Goal: Information Seeking & Learning: Compare options

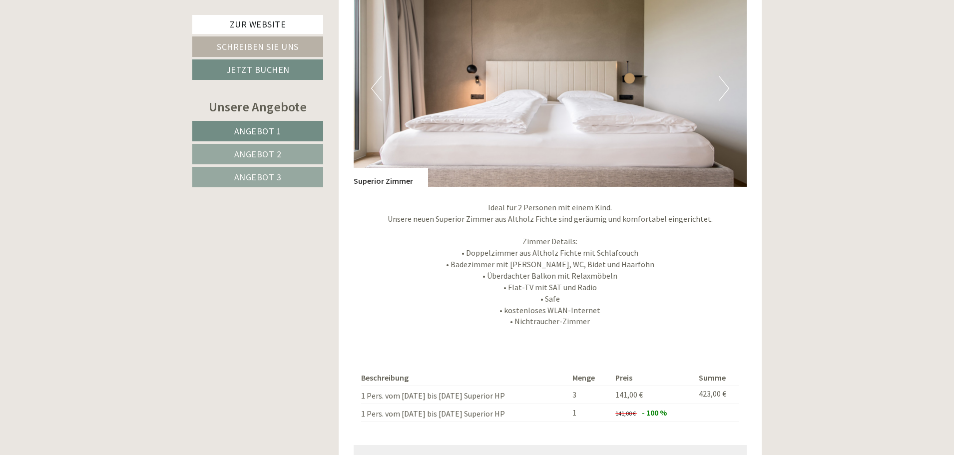
scroll to position [799, 0]
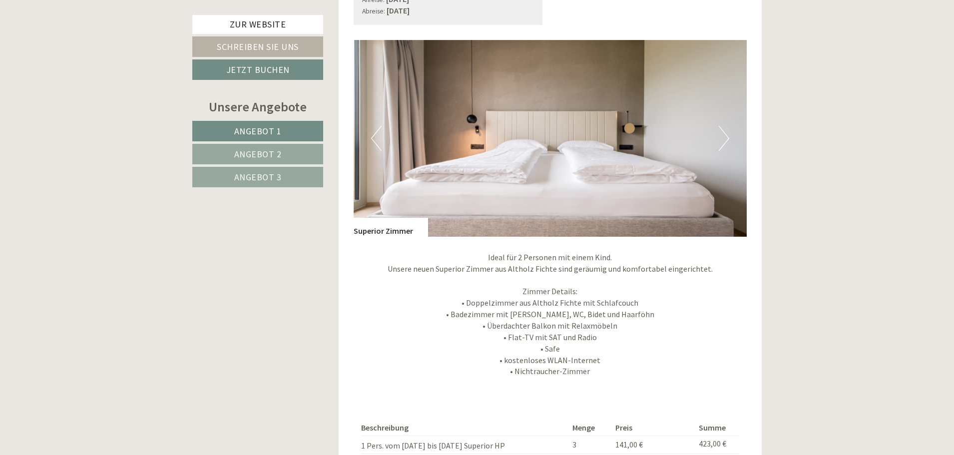
click at [723, 142] on button "Next" at bounding box center [724, 138] width 10 height 25
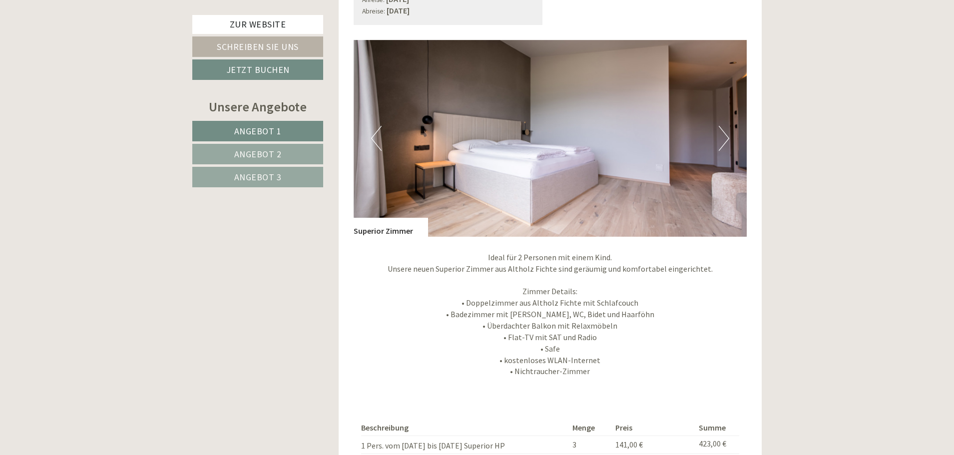
click at [725, 139] on button "Next" at bounding box center [724, 138] width 10 height 25
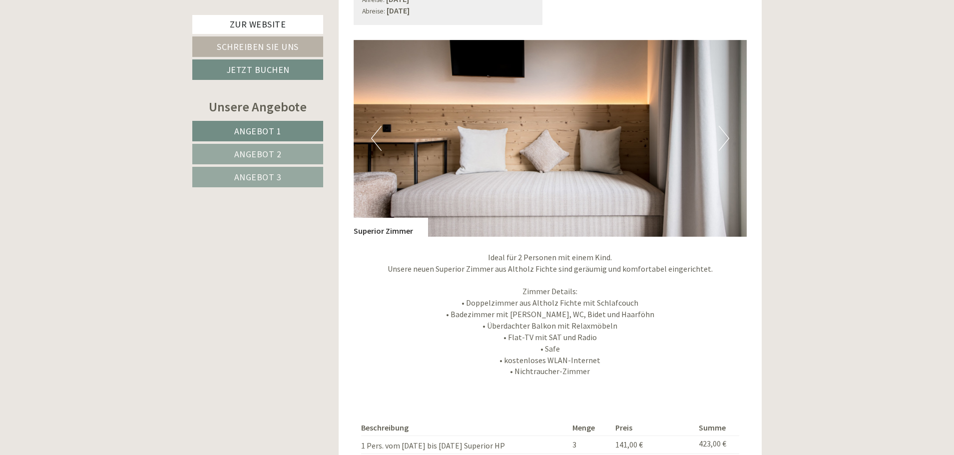
click at [725, 139] on button "Next" at bounding box center [724, 138] width 10 height 25
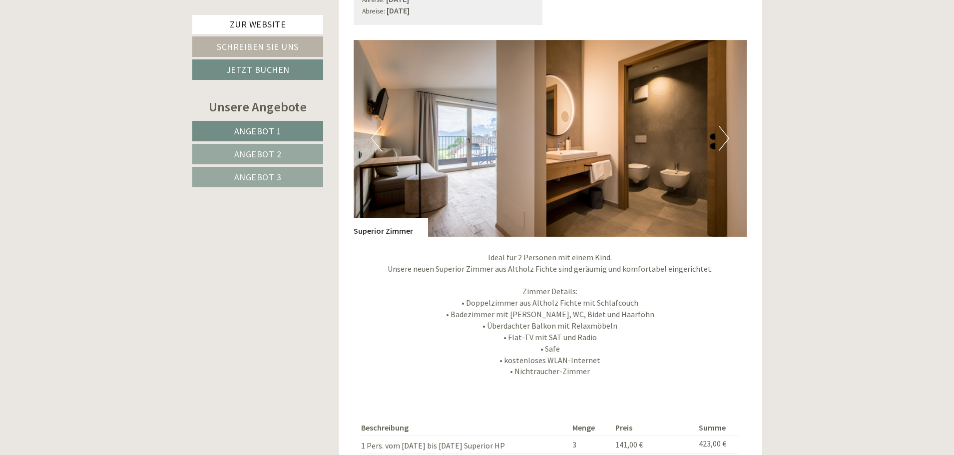
click at [725, 139] on button "Next" at bounding box center [724, 138] width 10 height 25
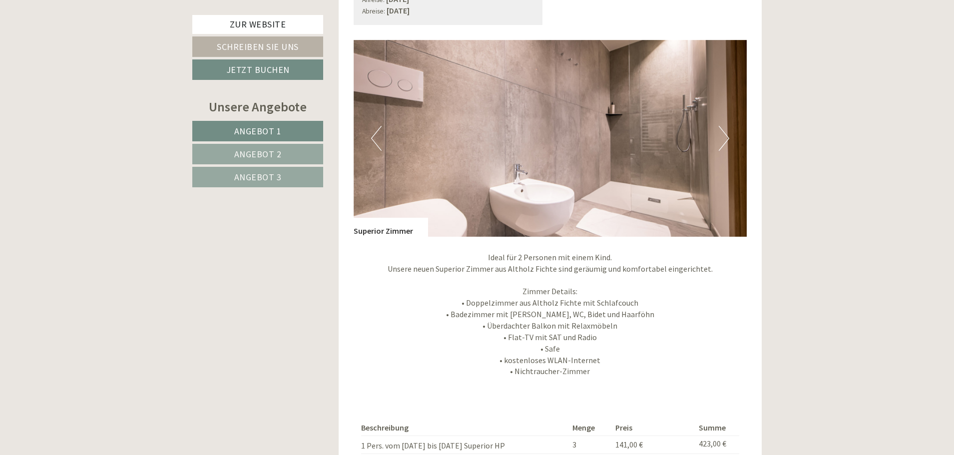
click at [725, 139] on button "Next" at bounding box center [724, 138] width 10 height 25
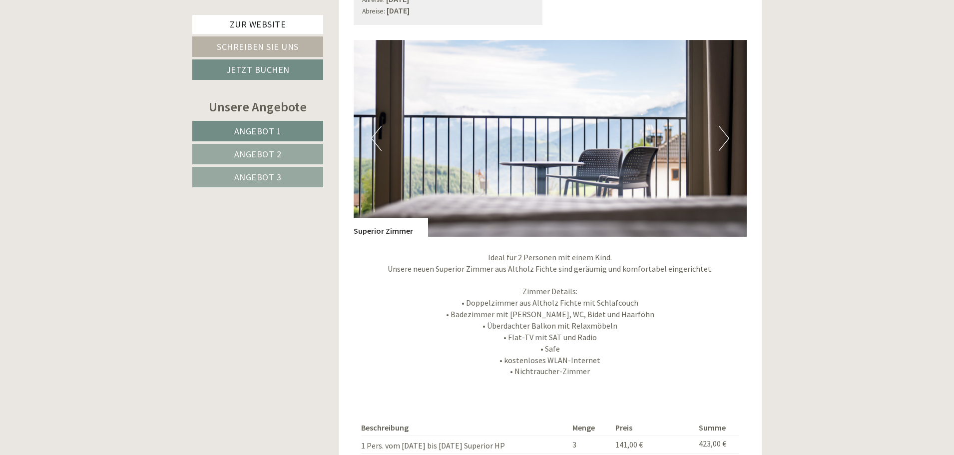
click at [725, 139] on button "Next" at bounding box center [724, 138] width 10 height 25
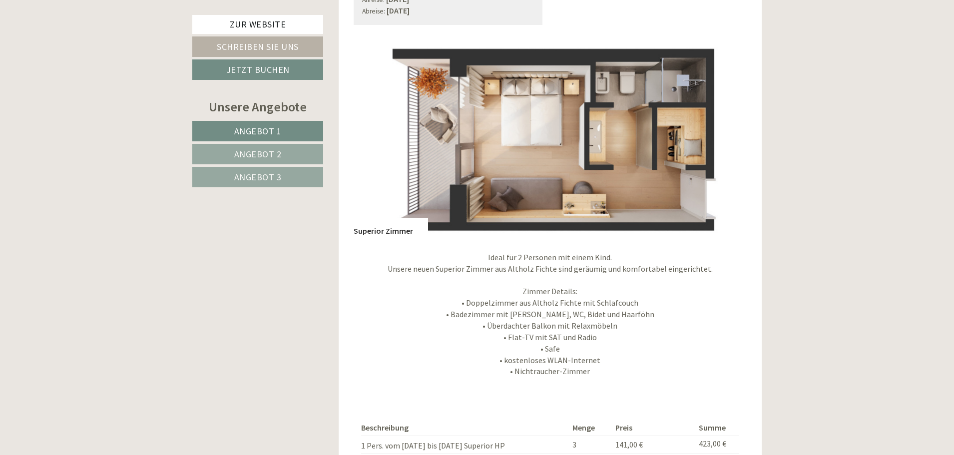
click at [725, 139] on button "Next" at bounding box center [724, 138] width 10 height 25
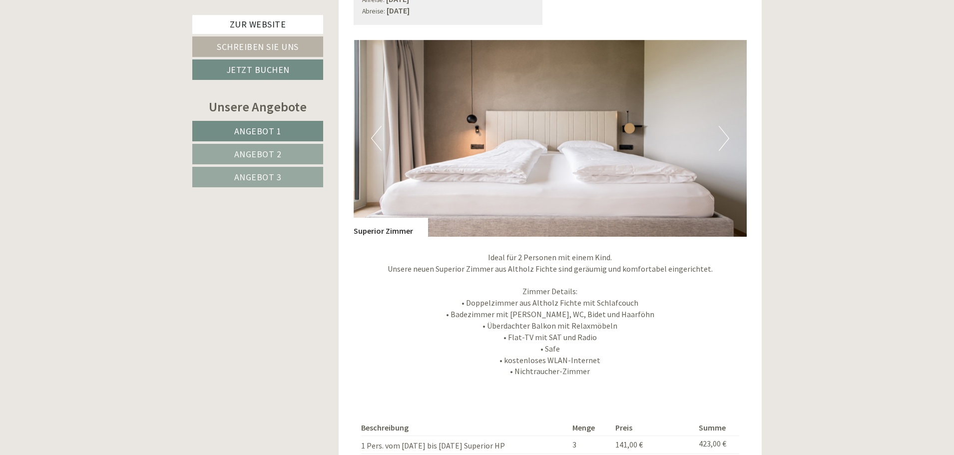
click at [725, 139] on button "Next" at bounding box center [724, 138] width 10 height 25
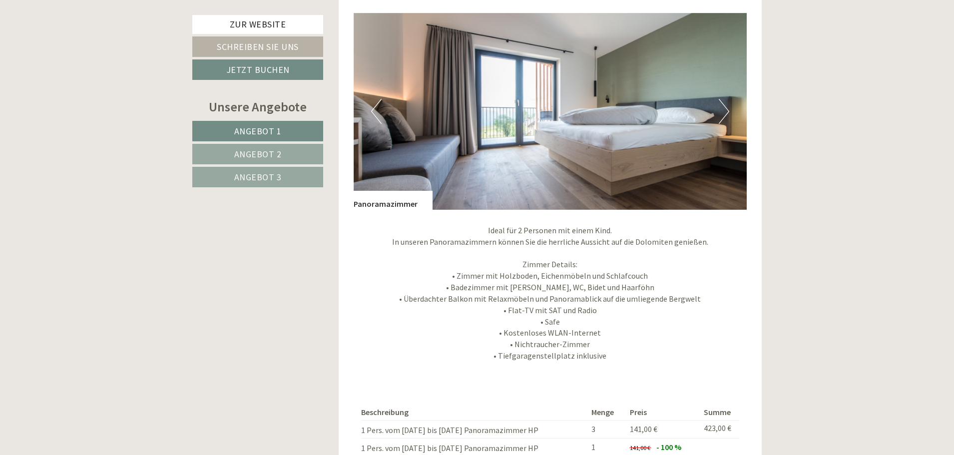
scroll to position [1548, 0]
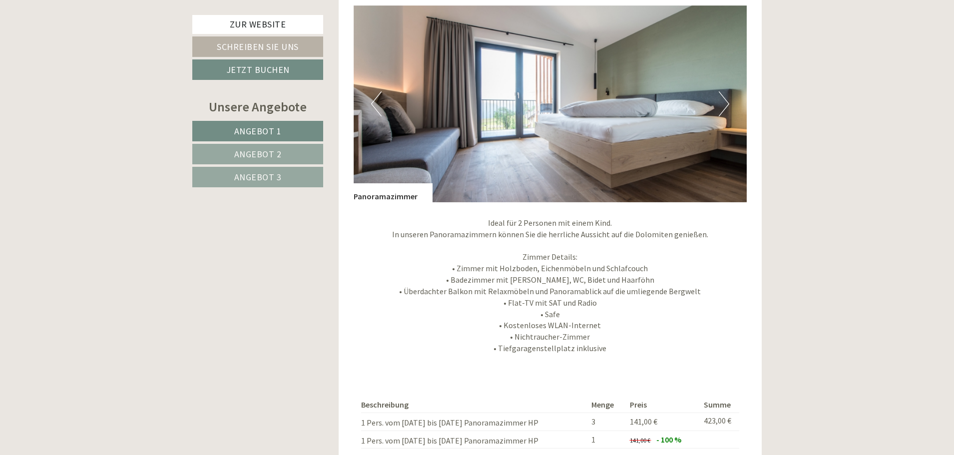
click at [727, 109] on button "Next" at bounding box center [724, 103] width 10 height 25
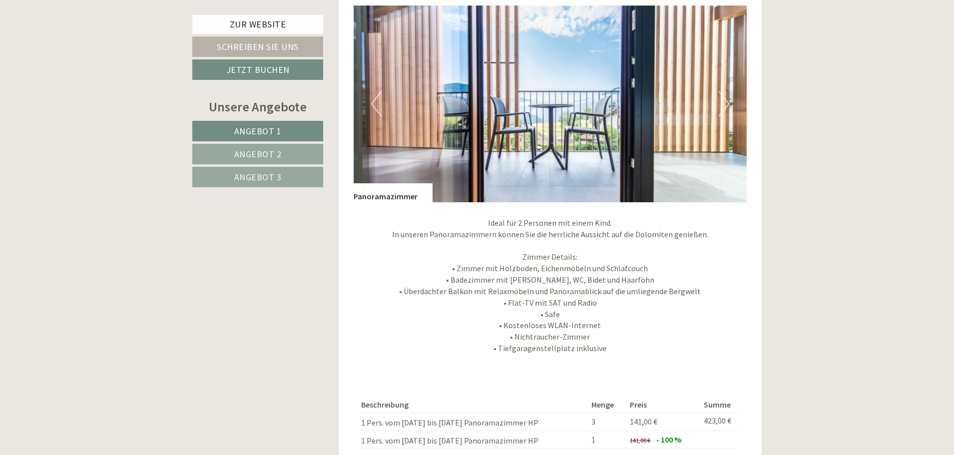
click at [727, 109] on button "Next" at bounding box center [724, 103] width 10 height 25
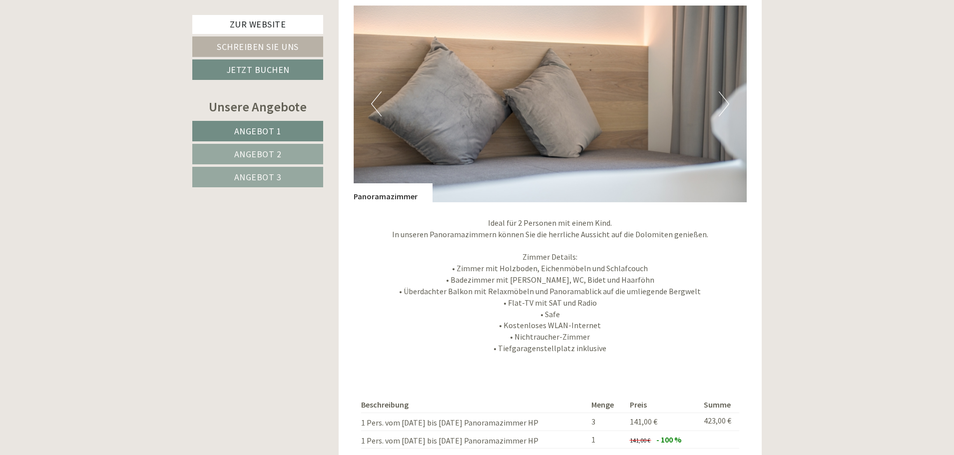
click at [727, 109] on button "Next" at bounding box center [724, 103] width 10 height 25
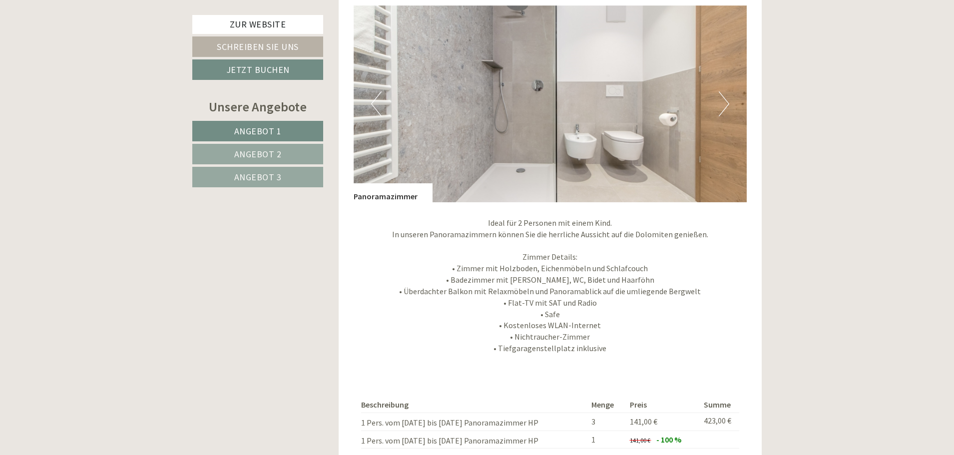
click at [727, 109] on button "Next" at bounding box center [724, 103] width 10 height 25
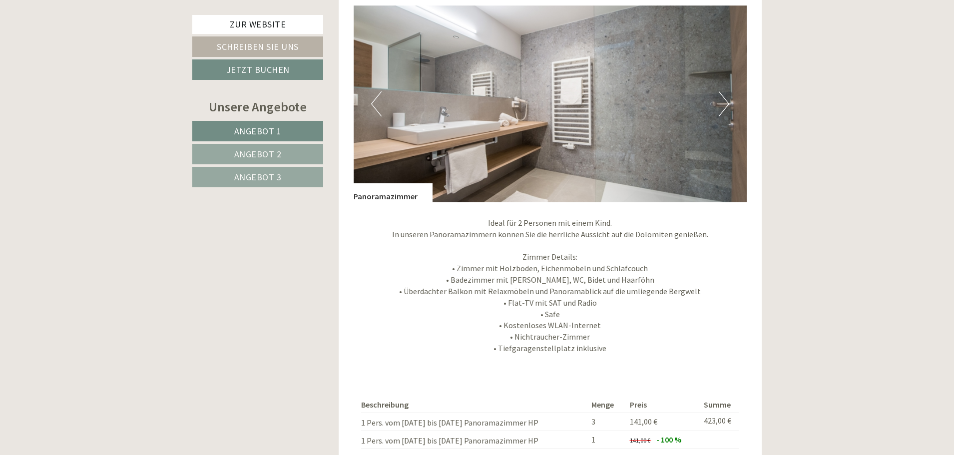
click at [727, 109] on button "Next" at bounding box center [724, 103] width 10 height 25
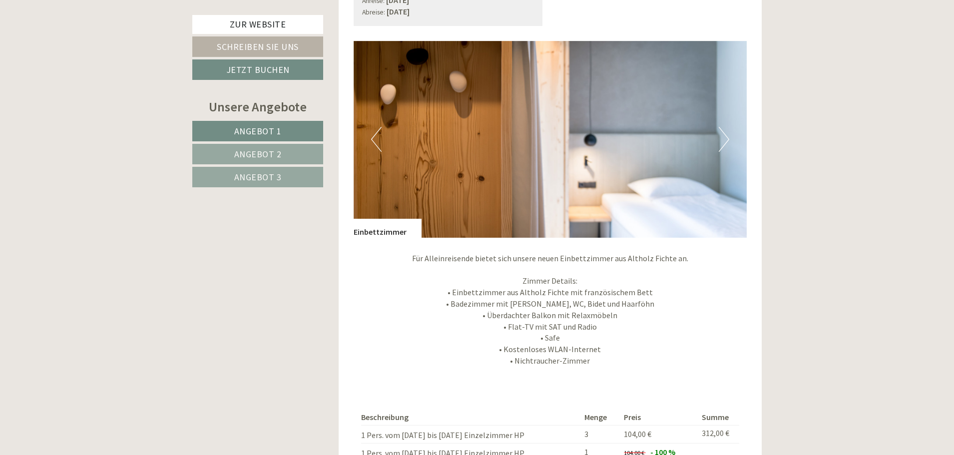
scroll to position [2197, 0]
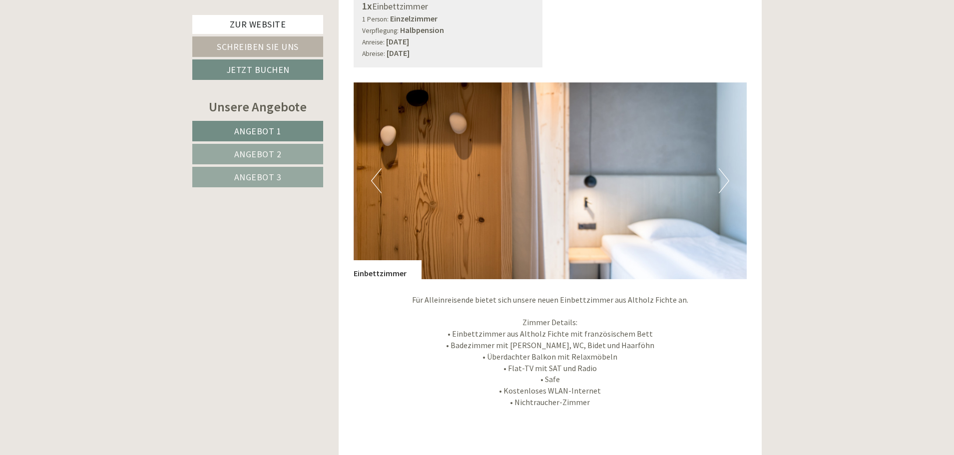
click at [725, 184] on button "Next" at bounding box center [724, 180] width 10 height 25
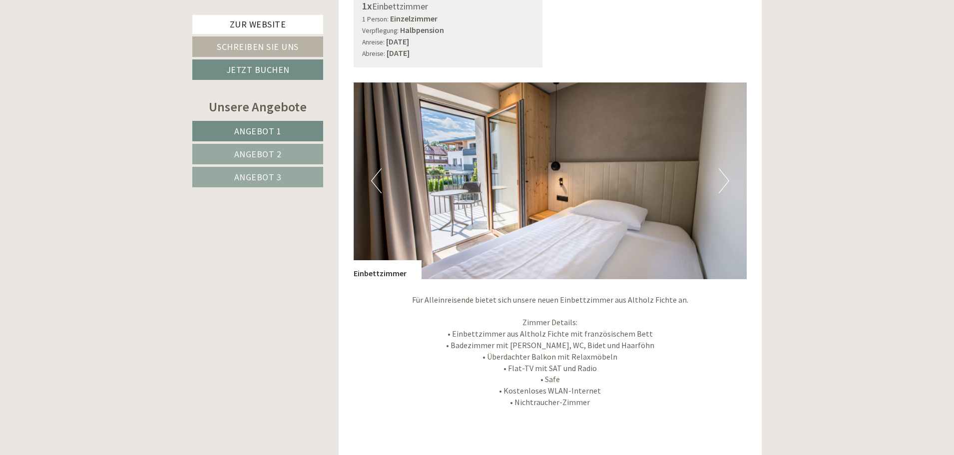
click at [725, 184] on button "Next" at bounding box center [724, 180] width 10 height 25
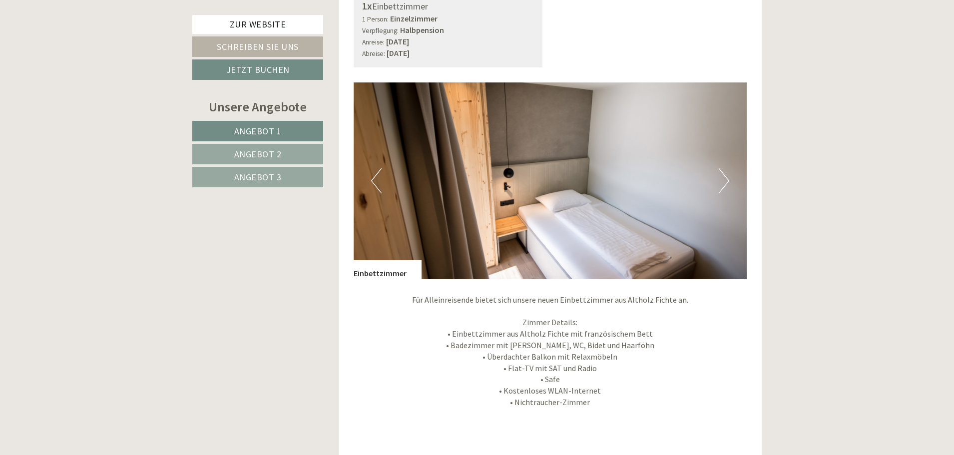
click at [725, 184] on button "Next" at bounding box center [724, 180] width 10 height 25
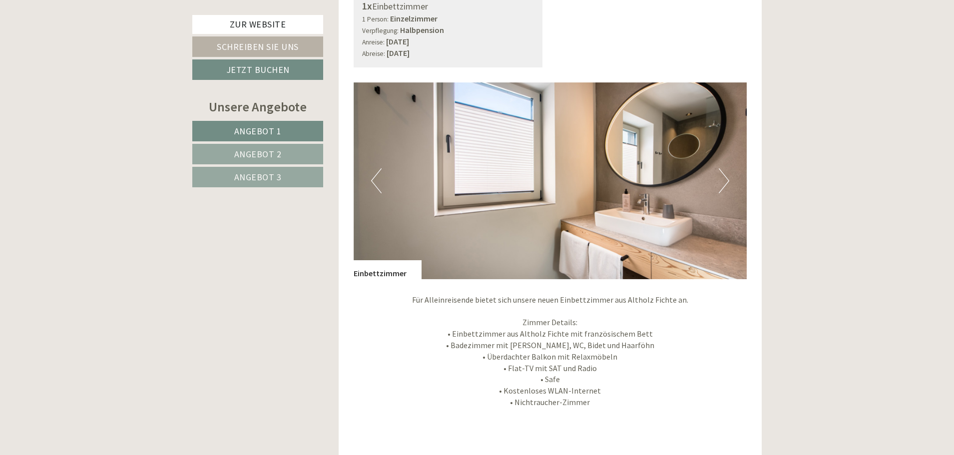
click at [725, 184] on button "Next" at bounding box center [724, 180] width 10 height 25
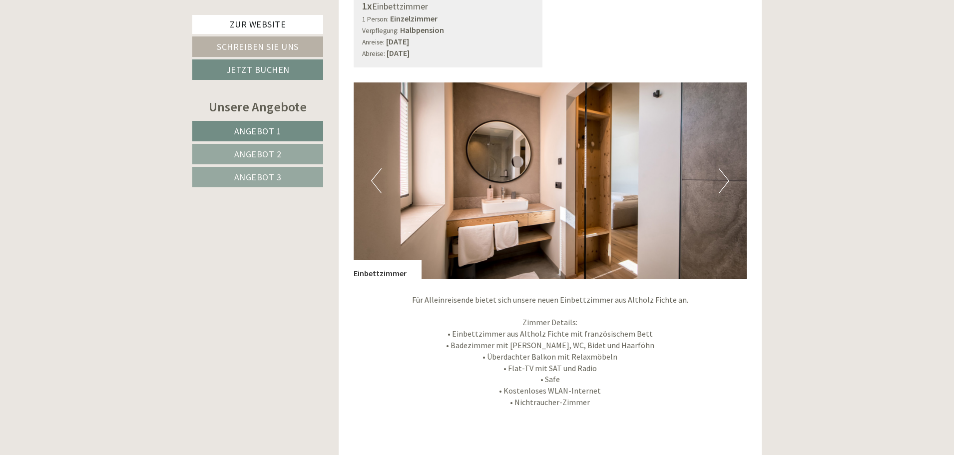
click at [725, 184] on button "Next" at bounding box center [724, 180] width 10 height 25
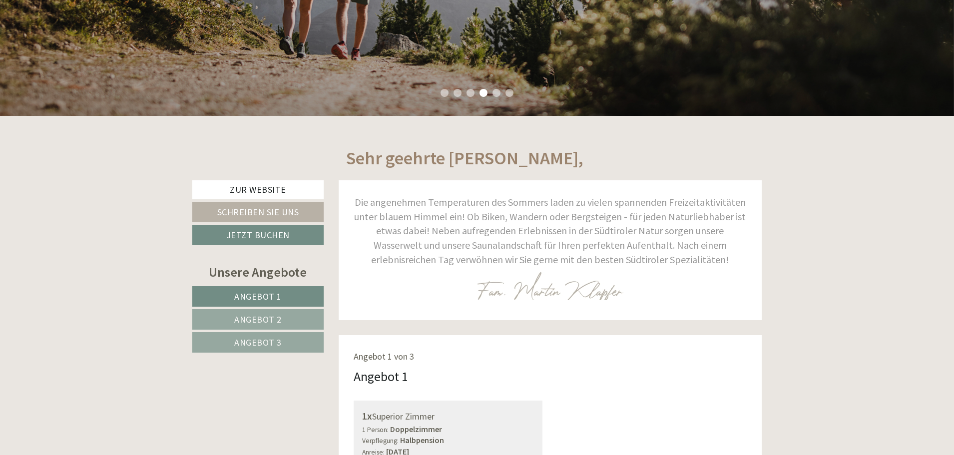
scroll to position [350, 0]
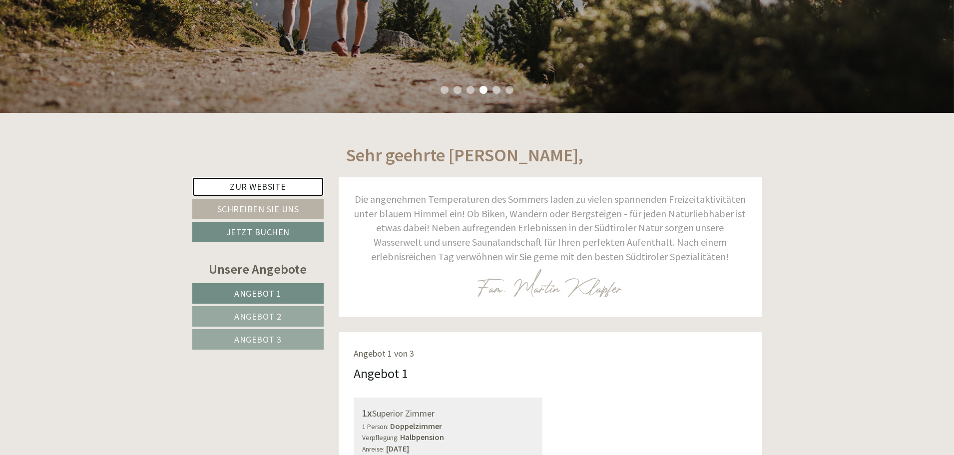
click at [257, 183] on link "Zur Website" at bounding box center [257, 186] width 131 height 19
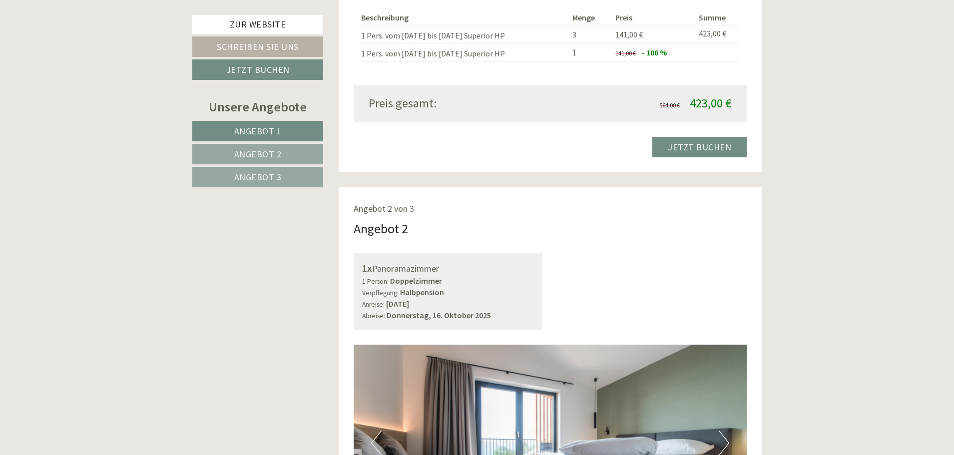
scroll to position [1149, 0]
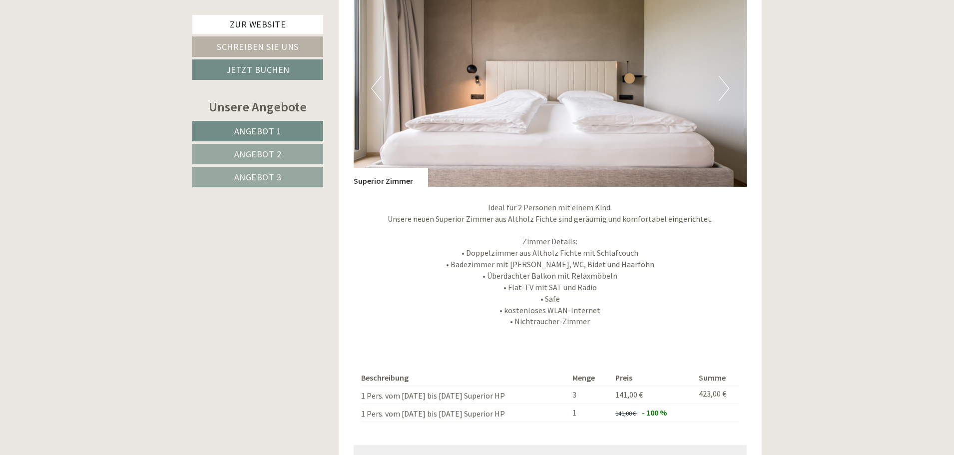
scroll to position [799, 0]
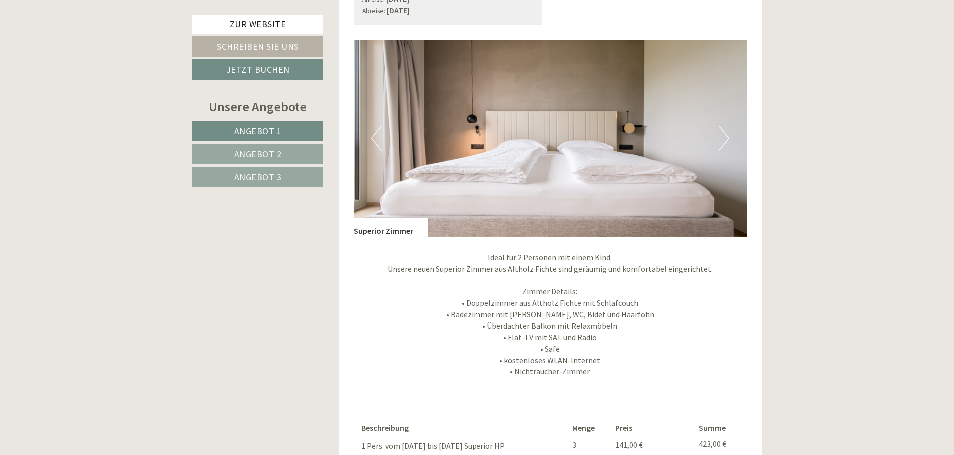
click at [721, 138] on button "Next" at bounding box center [724, 138] width 10 height 25
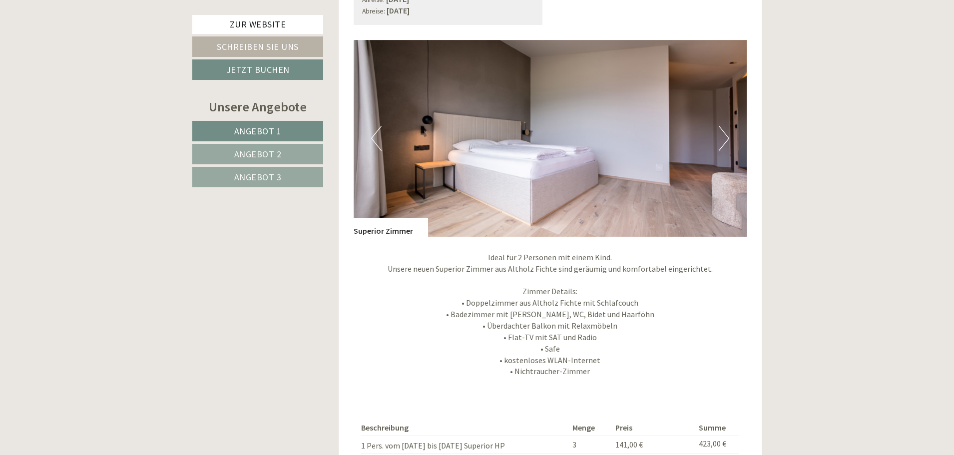
click at [723, 136] on button "Next" at bounding box center [724, 138] width 10 height 25
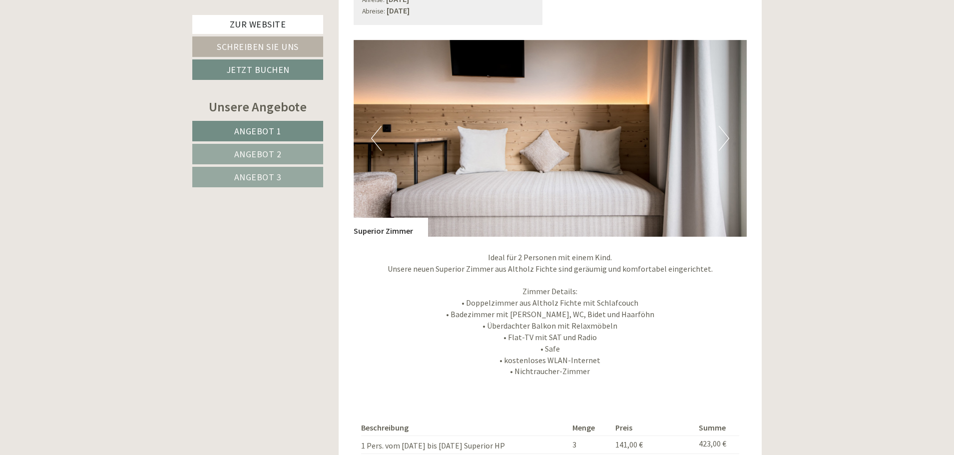
click at [723, 136] on button "Next" at bounding box center [724, 138] width 10 height 25
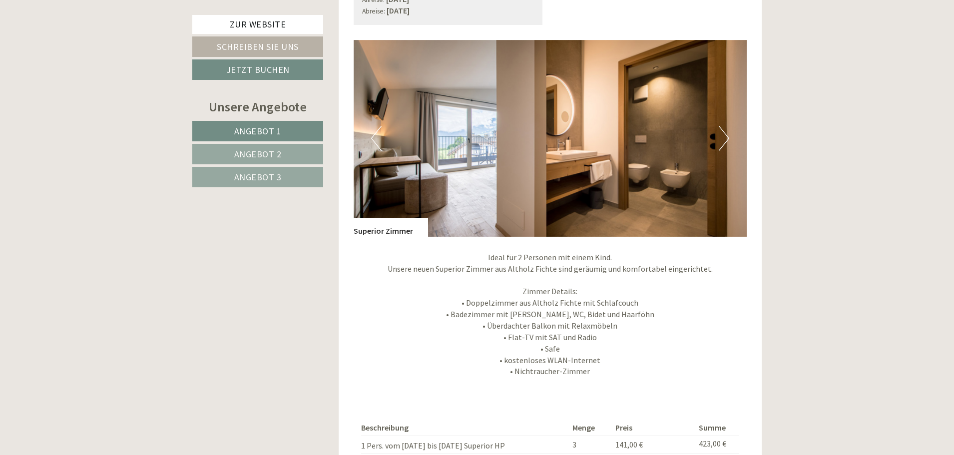
click at [723, 136] on button "Next" at bounding box center [724, 138] width 10 height 25
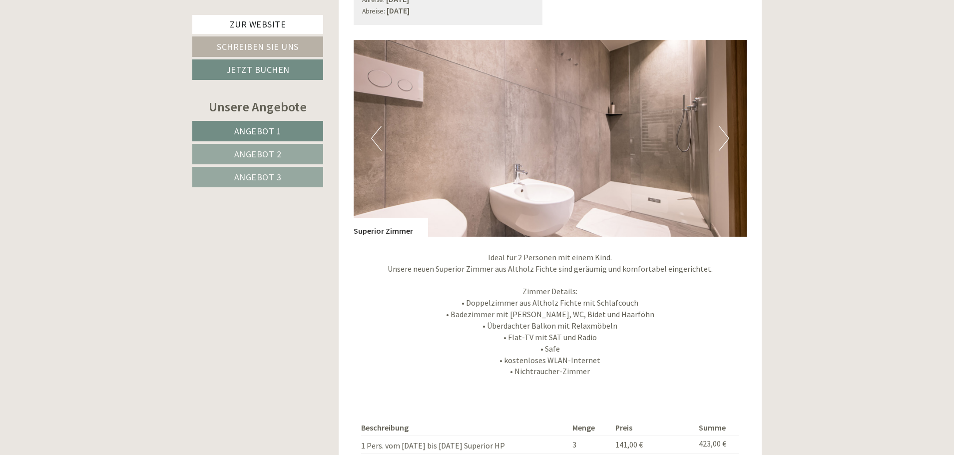
click at [723, 136] on button "Next" at bounding box center [724, 138] width 10 height 25
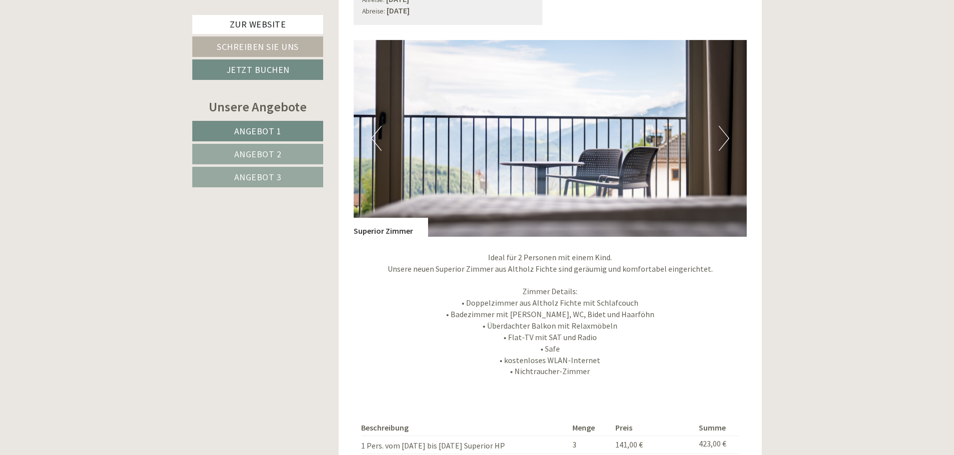
click at [723, 136] on button "Next" at bounding box center [724, 138] width 10 height 25
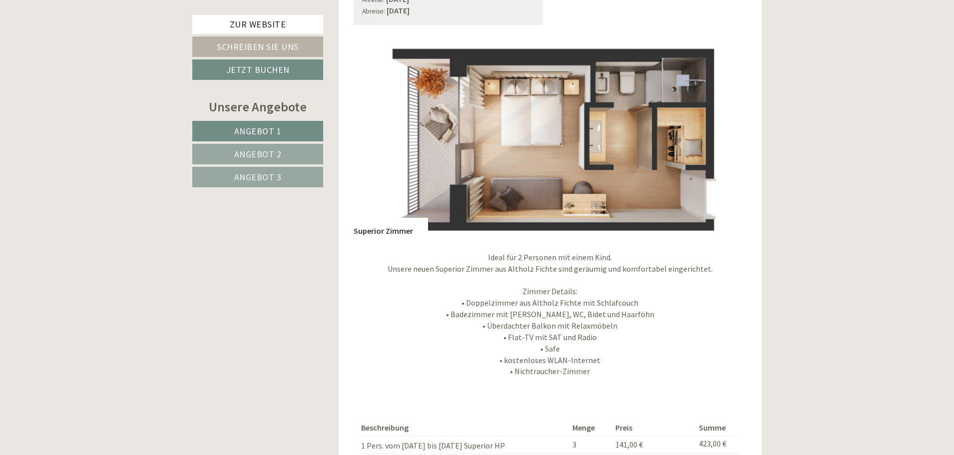
click at [723, 136] on button "Next" at bounding box center [724, 138] width 10 height 25
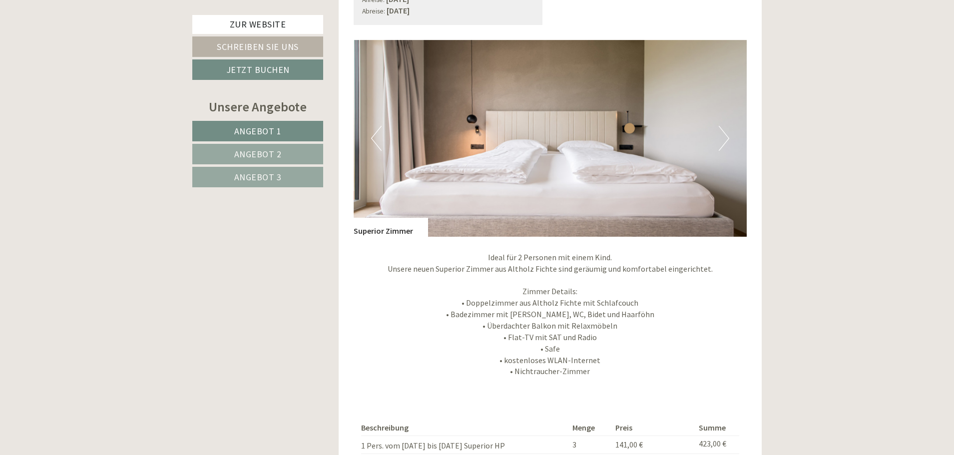
click at [272, 152] on span "Angebot 2" at bounding box center [257, 153] width 47 height 11
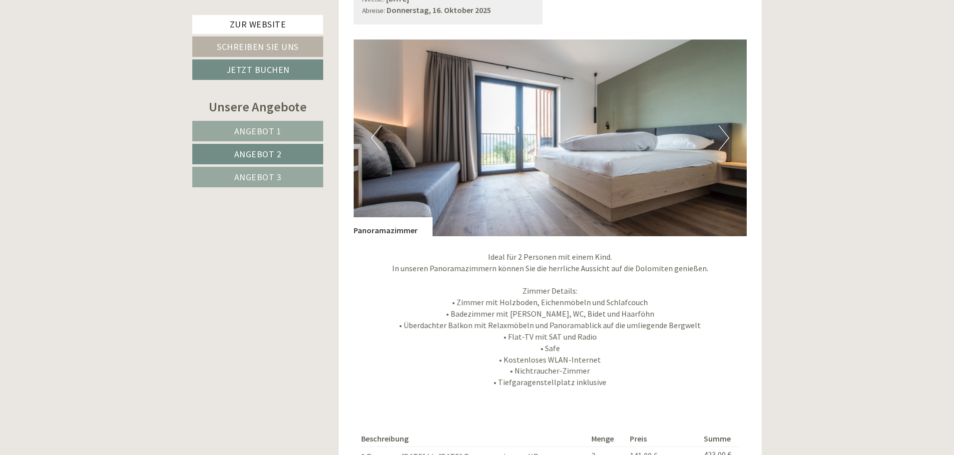
scroll to position [782, 0]
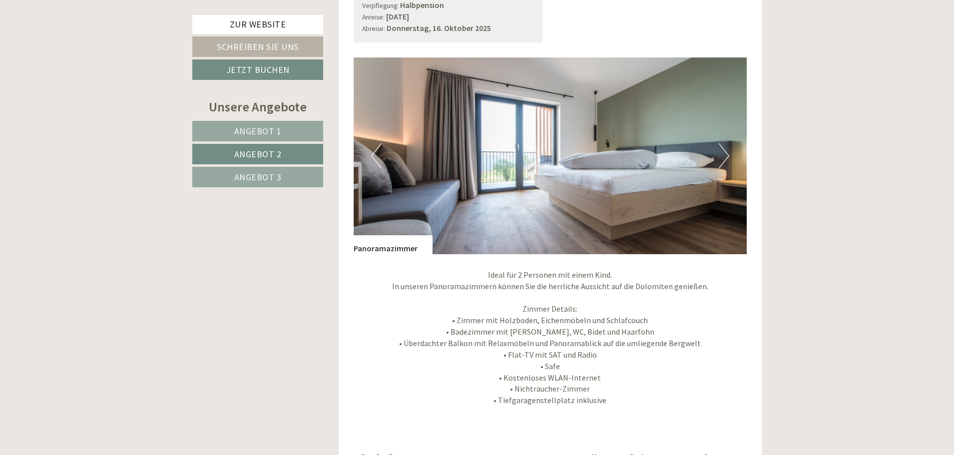
click at [728, 154] on button "Next" at bounding box center [724, 155] width 10 height 25
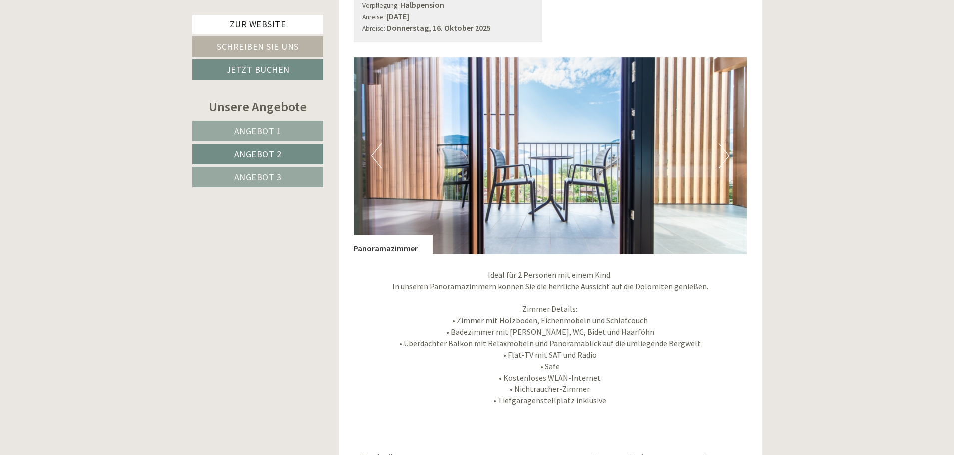
click at [728, 154] on button "Next" at bounding box center [724, 155] width 10 height 25
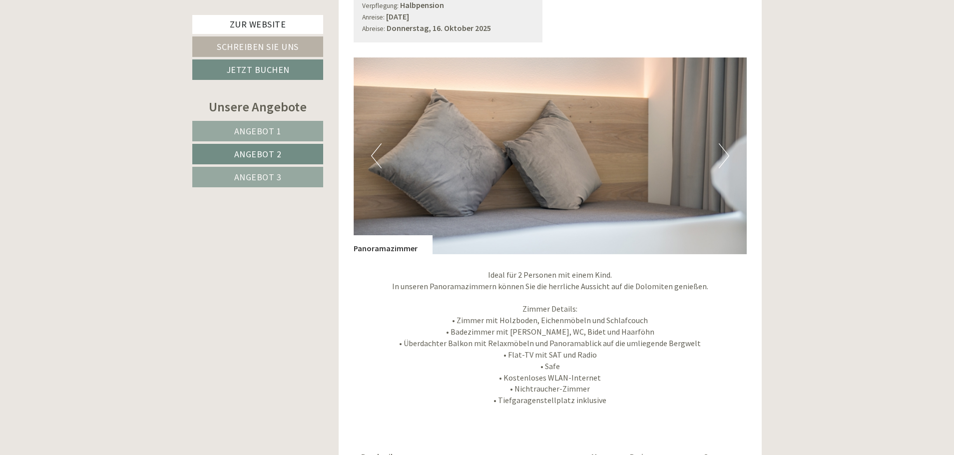
click at [728, 154] on button "Next" at bounding box center [724, 155] width 10 height 25
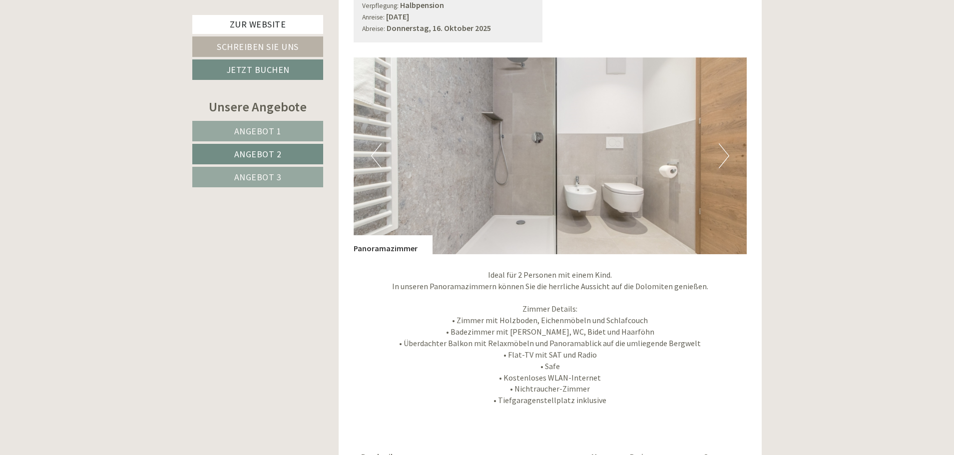
click at [273, 174] on span "Angebot 3" at bounding box center [257, 176] width 47 height 11
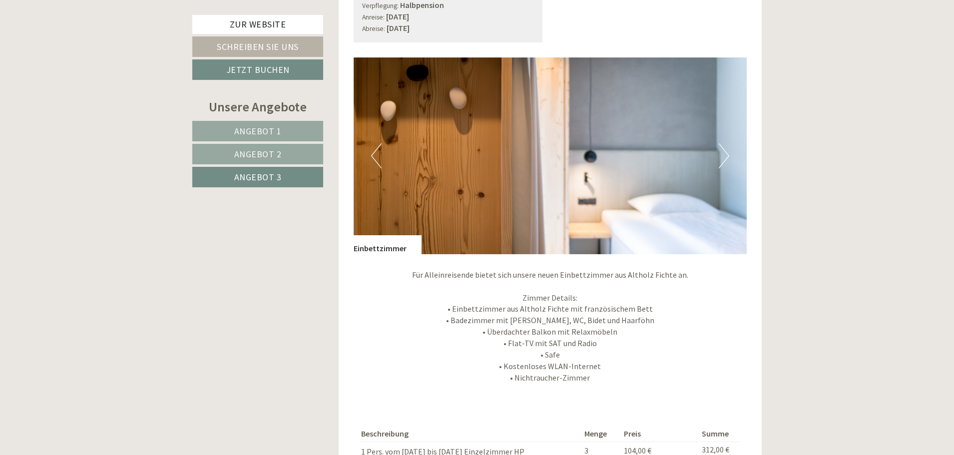
click at [726, 157] on button "Next" at bounding box center [724, 155] width 10 height 25
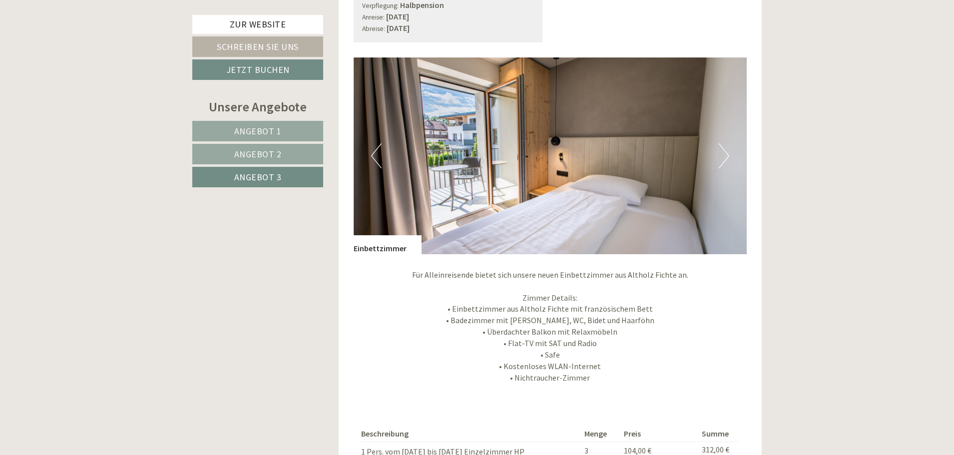
click at [726, 157] on button "Next" at bounding box center [724, 155] width 10 height 25
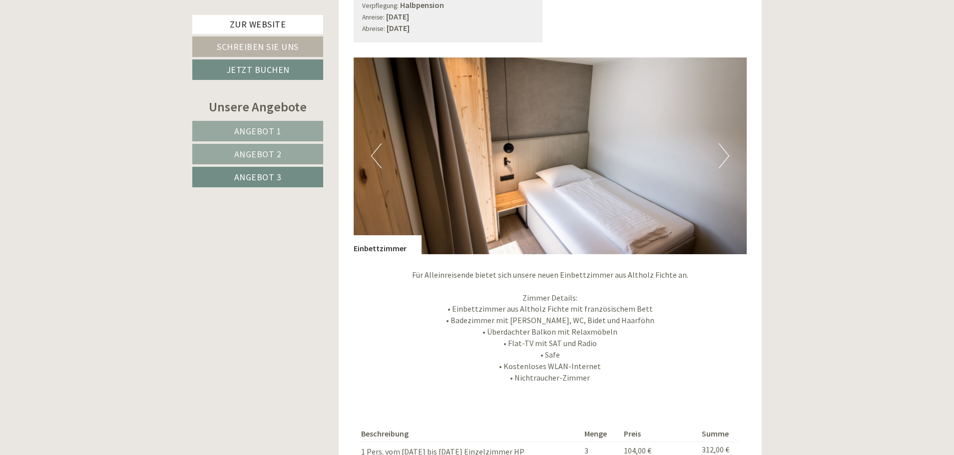
click at [726, 157] on button "Next" at bounding box center [724, 155] width 10 height 25
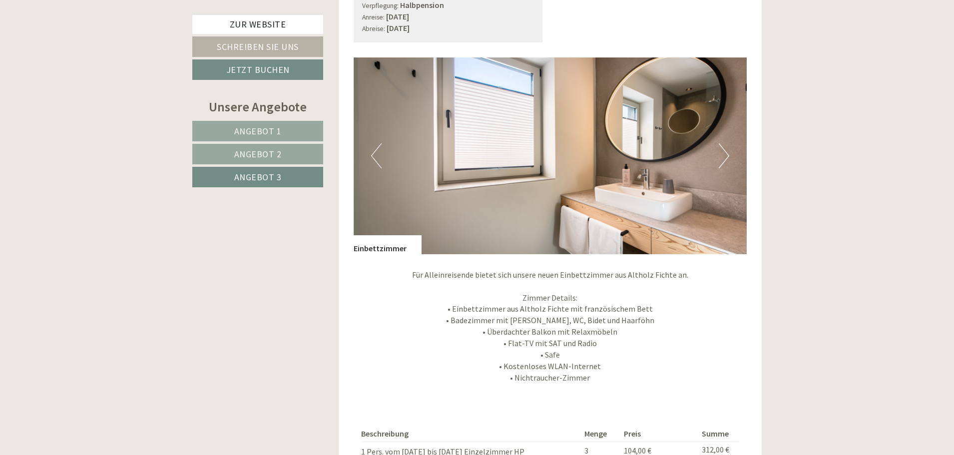
click at [726, 157] on button "Next" at bounding box center [724, 155] width 10 height 25
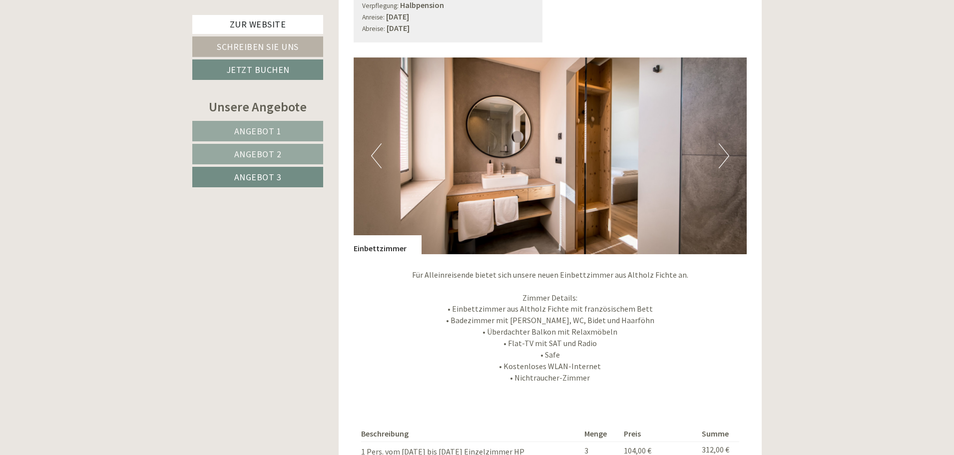
click at [726, 157] on button "Next" at bounding box center [724, 155] width 10 height 25
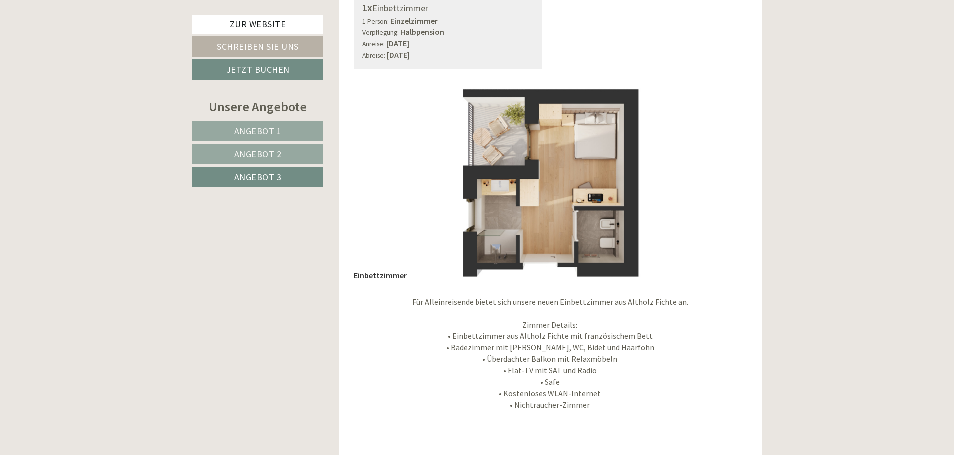
scroll to position [682, 0]
